Goal: Transaction & Acquisition: Purchase product/service

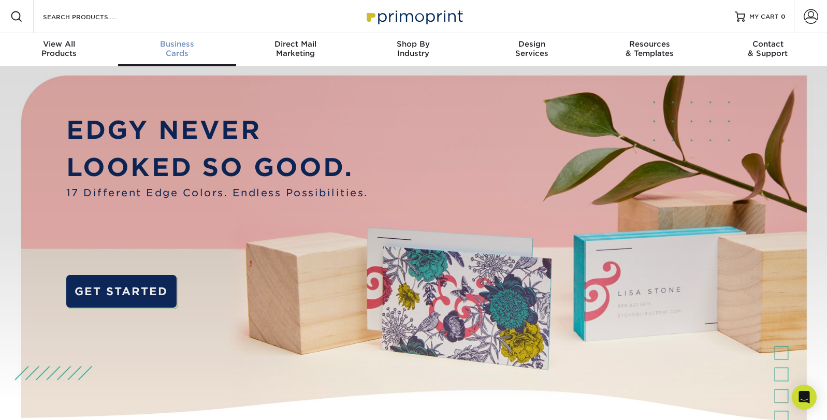
click at [169, 48] on span "Business" at bounding box center [177, 43] width 118 height 9
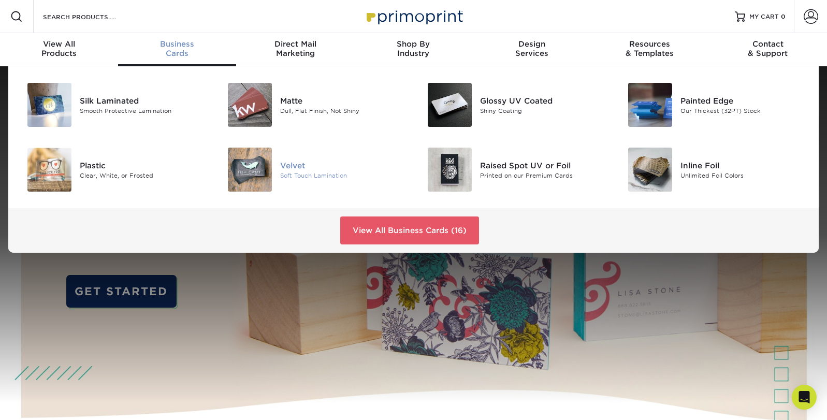
click at [307, 173] on div "Soft Touch Lamination" at bounding box center [343, 175] width 126 height 9
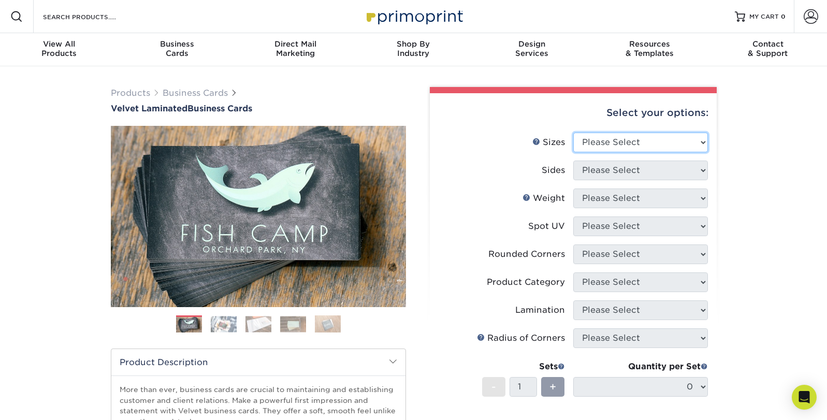
click at [644, 145] on select "Please Select 1.5" x 3.5" - Mini 1.75" x 3.5" - Mini 2" x 2" - Square 2" x 3" -…" at bounding box center [640, 143] width 135 height 20
select select "2.00x3.50"
click at [573, 133] on select "Please Select 1.5" x 3.5" - Mini 1.75" x 3.5" - Mini 2" x 2" - Square 2" x 3" -…" at bounding box center [640, 143] width 135 height 20
click at [702, 144] on select "Please Select 1.5" x 3.5" - Mini 1.75" x 3.5" - Mini 2" x 2" - Square 2" x 3" -…" at bounding box center [640, 143] width 135 height 20
click at [573, 133] on select "Please Select 1.5" x 3.5" - Mini 1.75" x 3.5" - Mini 2" x 2" - Square 2" x 3" -…" at bounding box center [640, 143] width 135 height 20
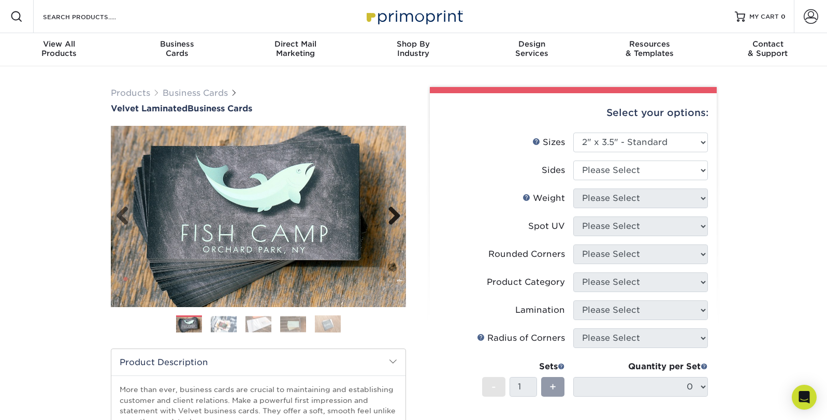
click at [384, 222] on link "Next" at bounding box center [390, 216] width 21 height 21
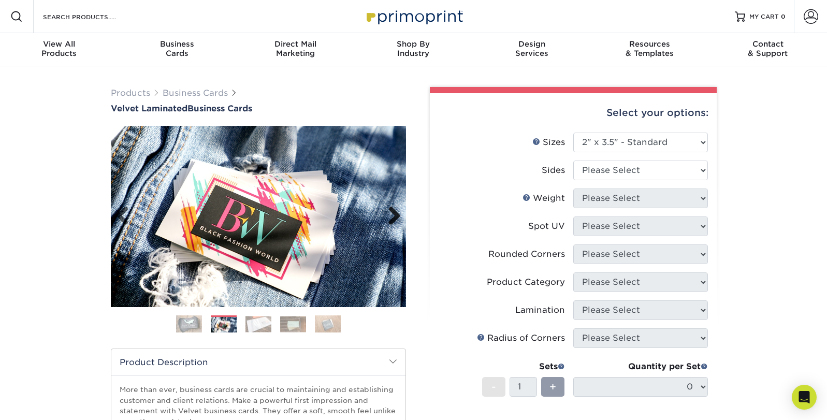
click at [384, 225] on link "Next" at bounding box center [390, 216] width 21 height 21
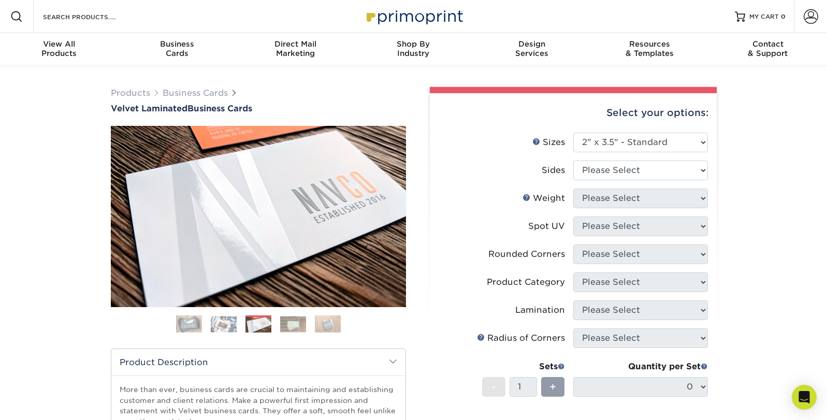
click at [704, 266] on li "Rounded Corners Please Select Yes - Round 2 Corners Yes - Round 4 Corners No" at bounding box center [572, 258] width 269 height 28
click at [696, 297] on li "Product Category Please Select" at bounding box center [572, 286] width 269 height 28
